Goal: Information Seeking & Learning: Learn about a topic

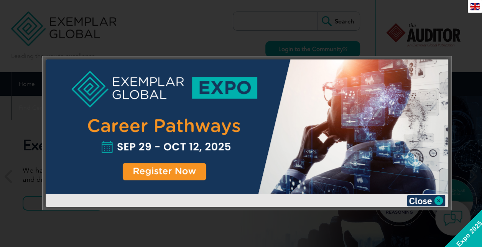
click at [179, 165] on div at bounding box center [247, 126] width 402 height 134
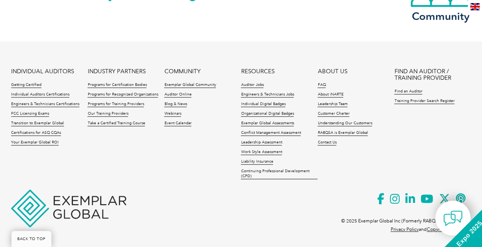
scroll to position [1850, 0]
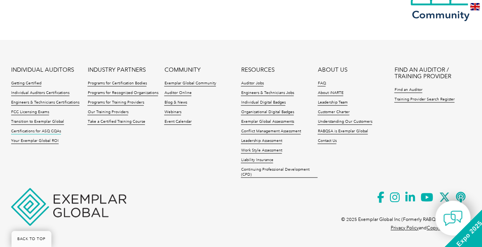
click at [41, 129] on link "Certifications for ASQ CQAs" at bounding box center [36, 131] width 50 height 5
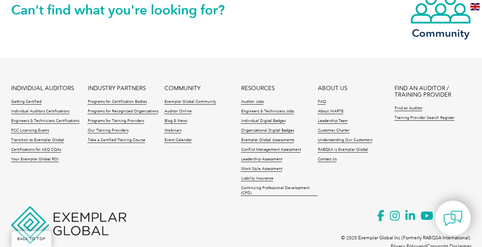
scroll to position [886, 0]
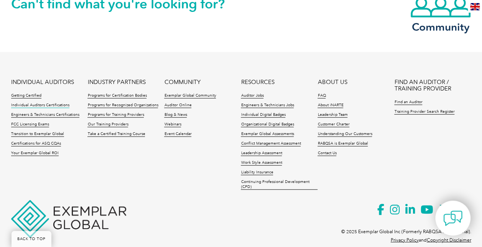
click at [30, 103] on link "Individual Auditors Certifications" at bounding box center [40, 105] width 58 height 5
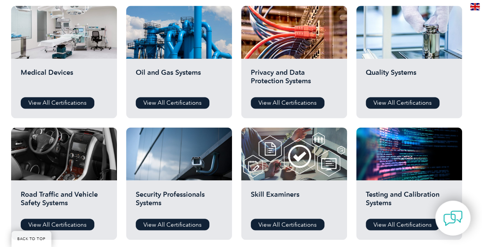
scroll to position [528, 0]
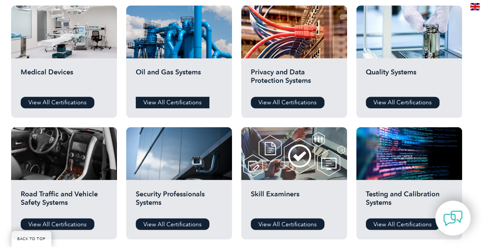
click at [169, 98] on link "View All Certifications" at bounding box center [173, 102] width 74 height 11
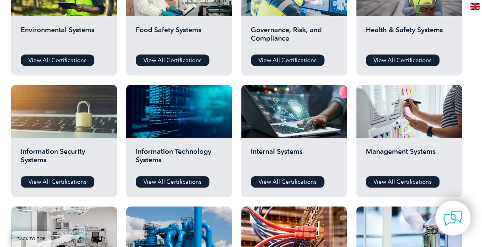
scroll to position [325, 0]
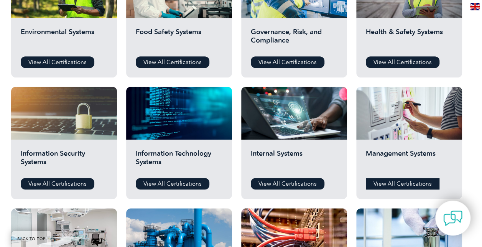
click at [387, 181] on link "View All Certifications" at bounding box center [402, 183] width 74 height 11
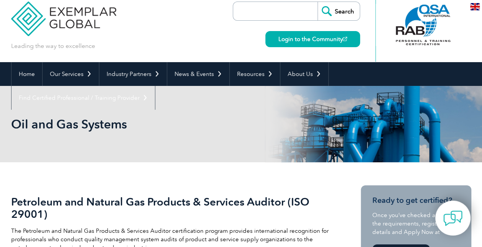
scroll to position [8, 0]
